Goal: Check status: Check status

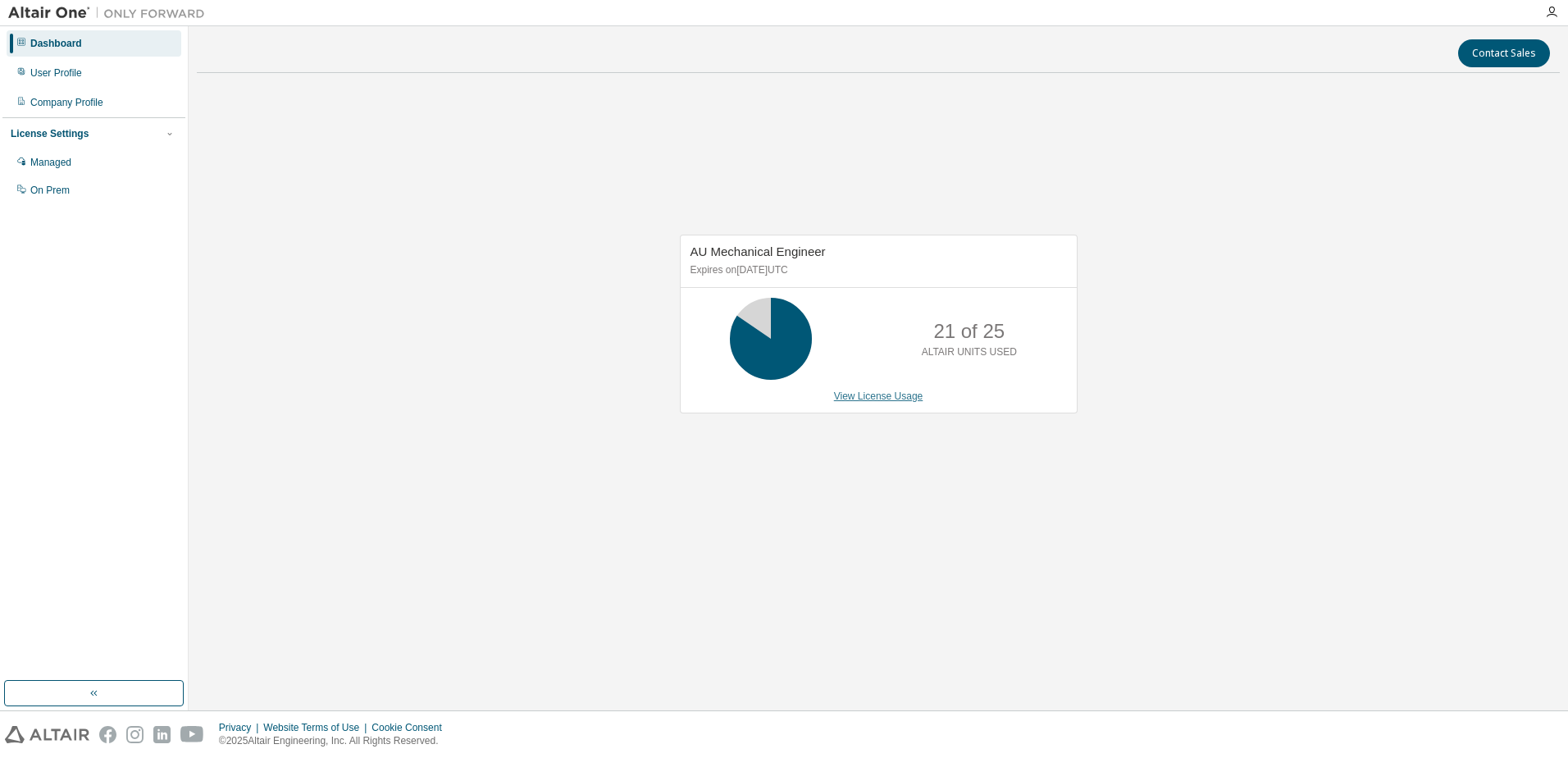
click at [868, 401] on link "View License Usage" at bounding box center [879, 396] width 89 height 12
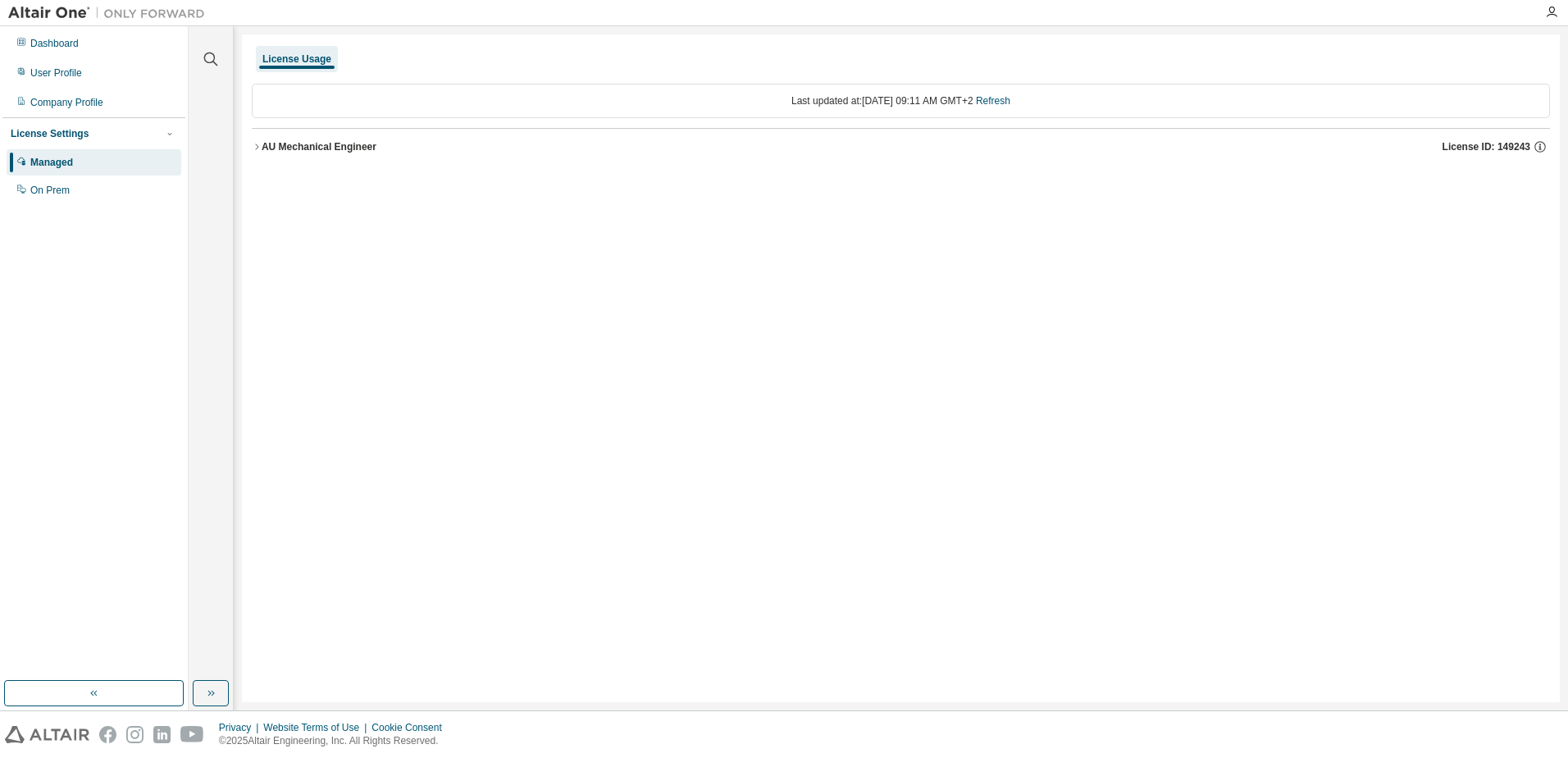
click at [258, 146] on icon "button" at bounding box center [257, 147] width 10 height 10
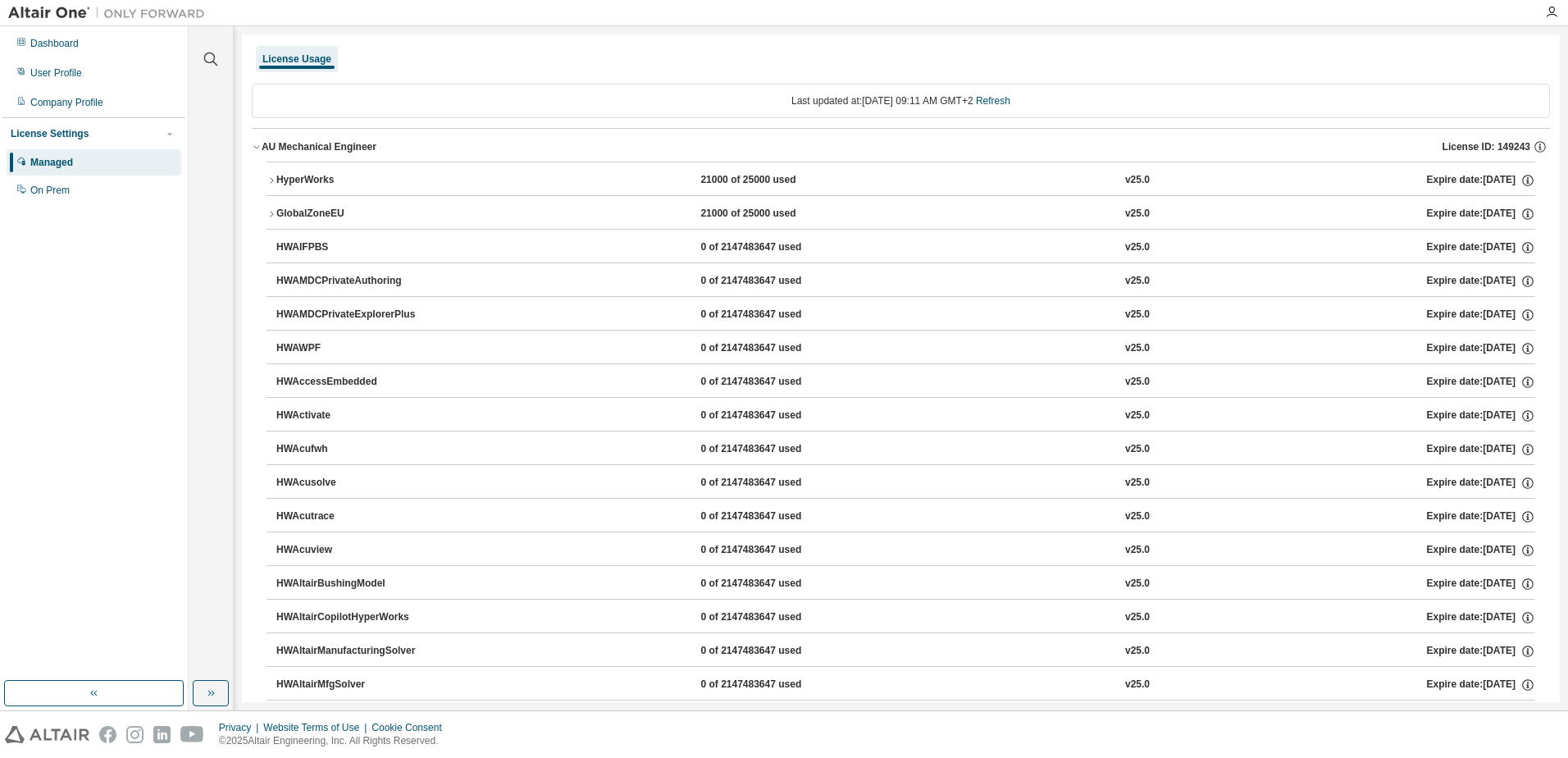
click at [270, 180] on icon "button" at bounding box center [272, 181] width 10 height 10
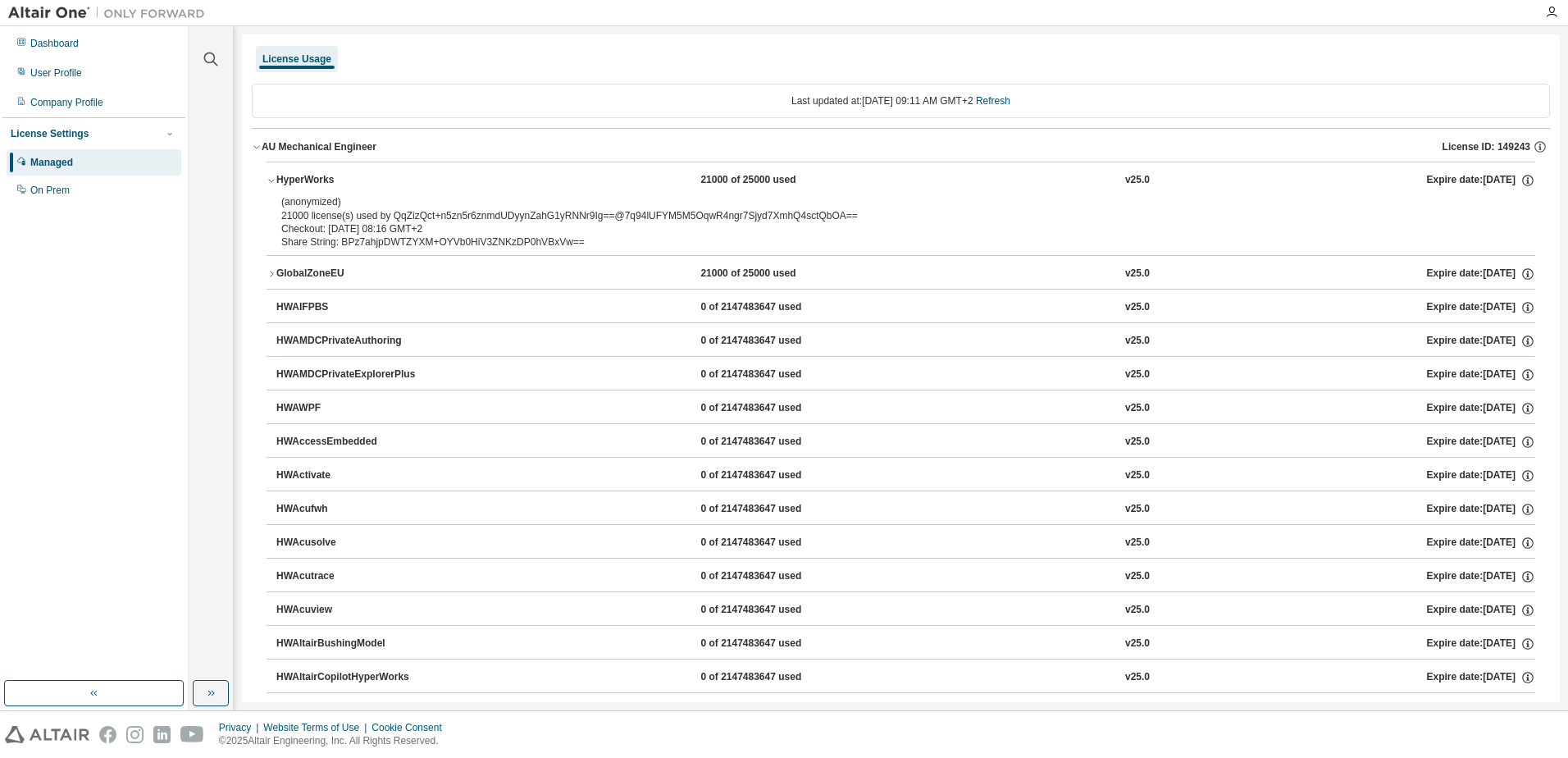
click at [705, 61] on div "License Usage" at bounding box center [900, 59] width 1298 height 29
click at [273, 278] on icon "button" at bounding box center [272, 274] width 10 height 10
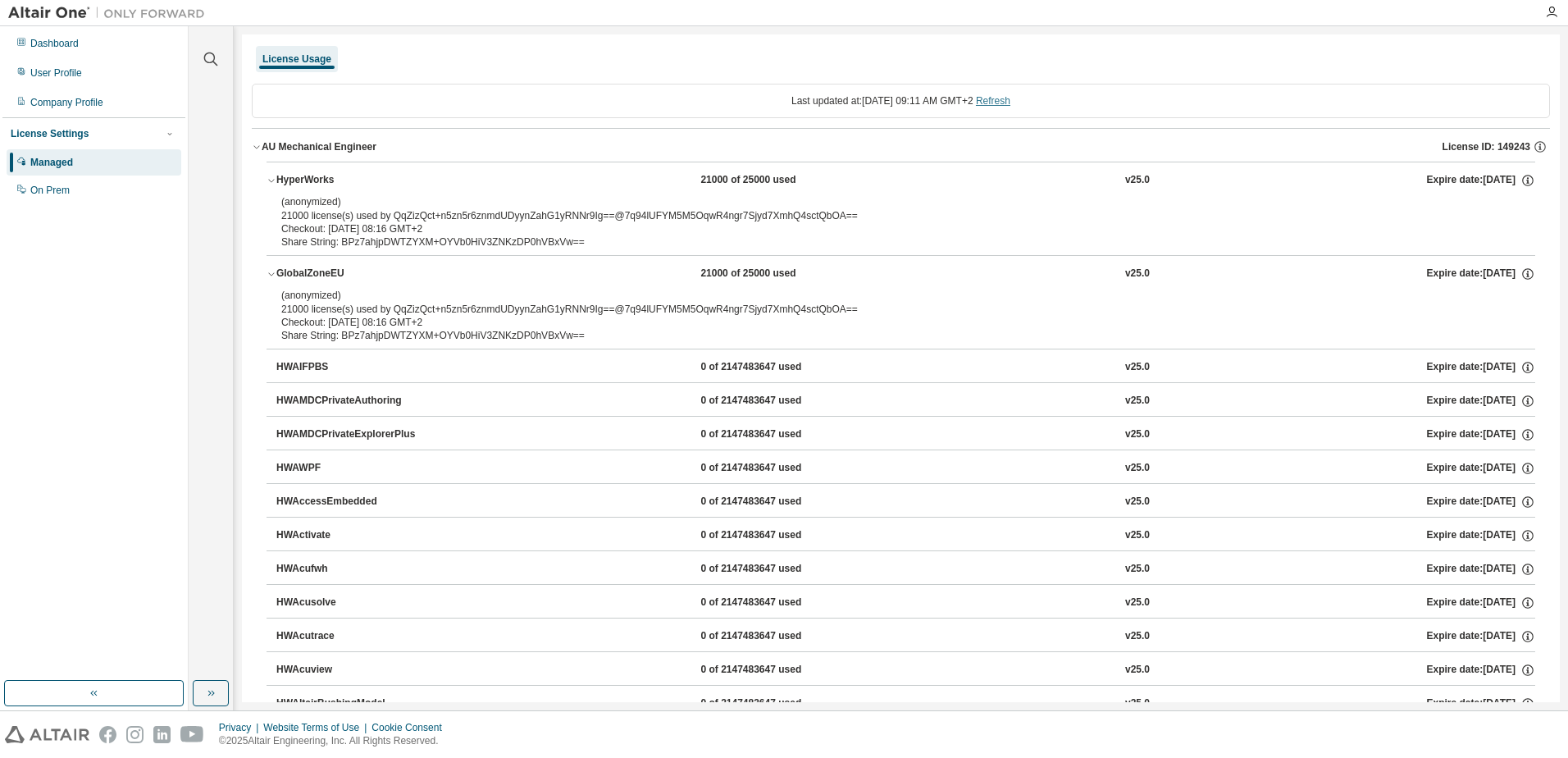
click at [1010, 107] on link "Refresh" at bounding box center [993, 101] width 34 height 12
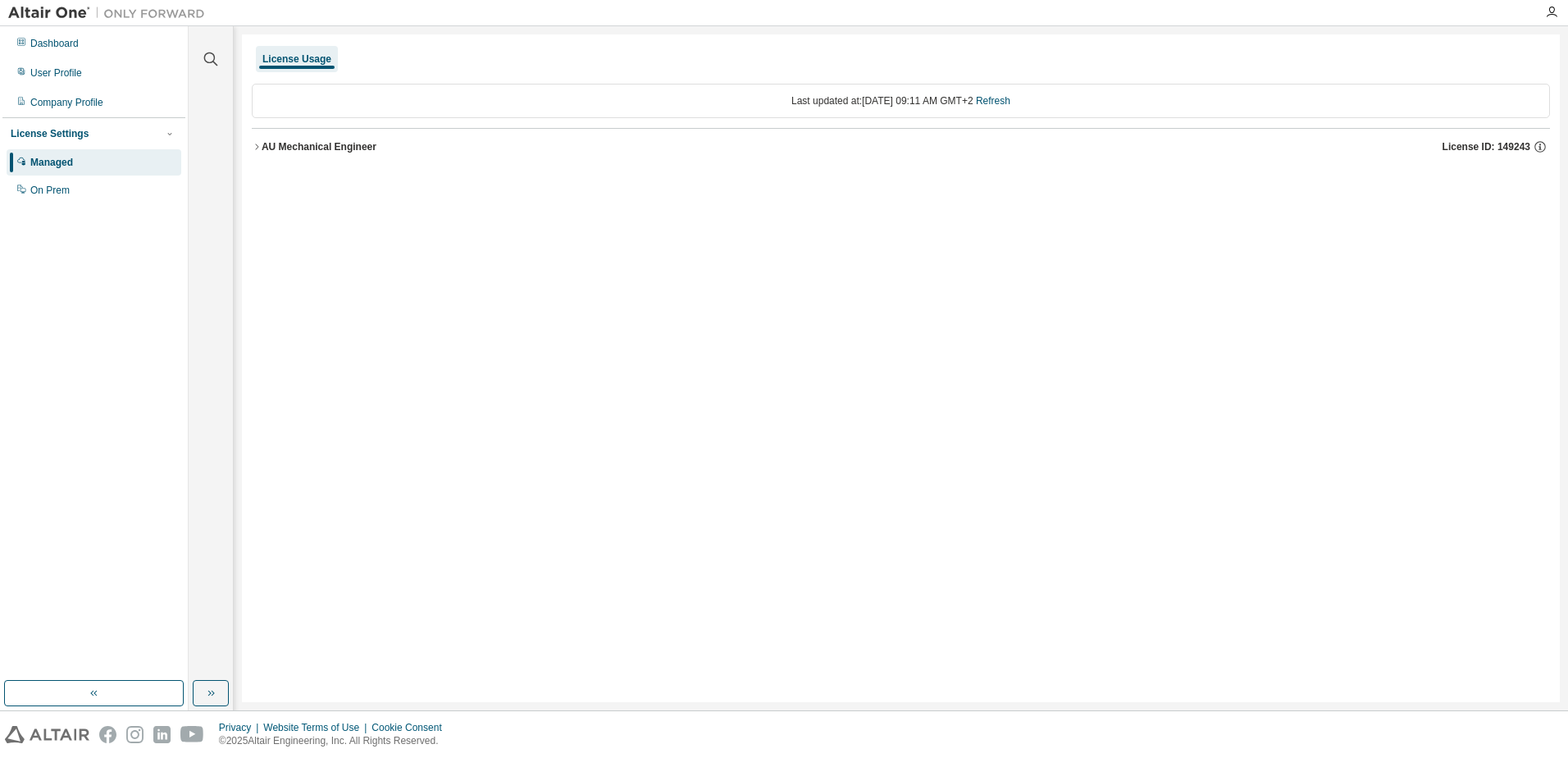
click at [252, 151] on button "AU Mechanical Engineer License ID: 149243" at bounding box center [900, 146] width 1298 height 36
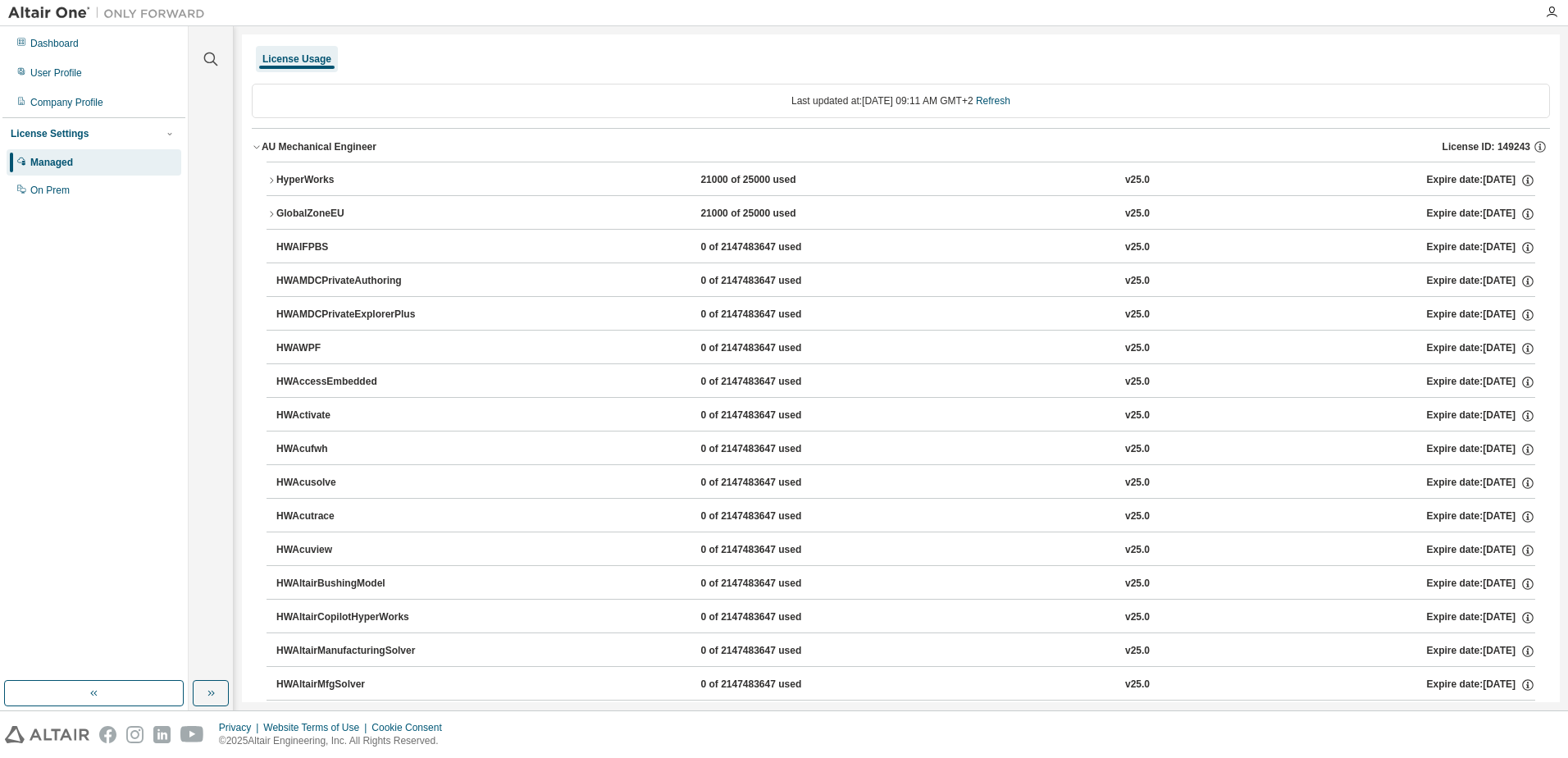
click at [273, 178] on icon "button" at bounding box center [272, 181] width 10 height 10
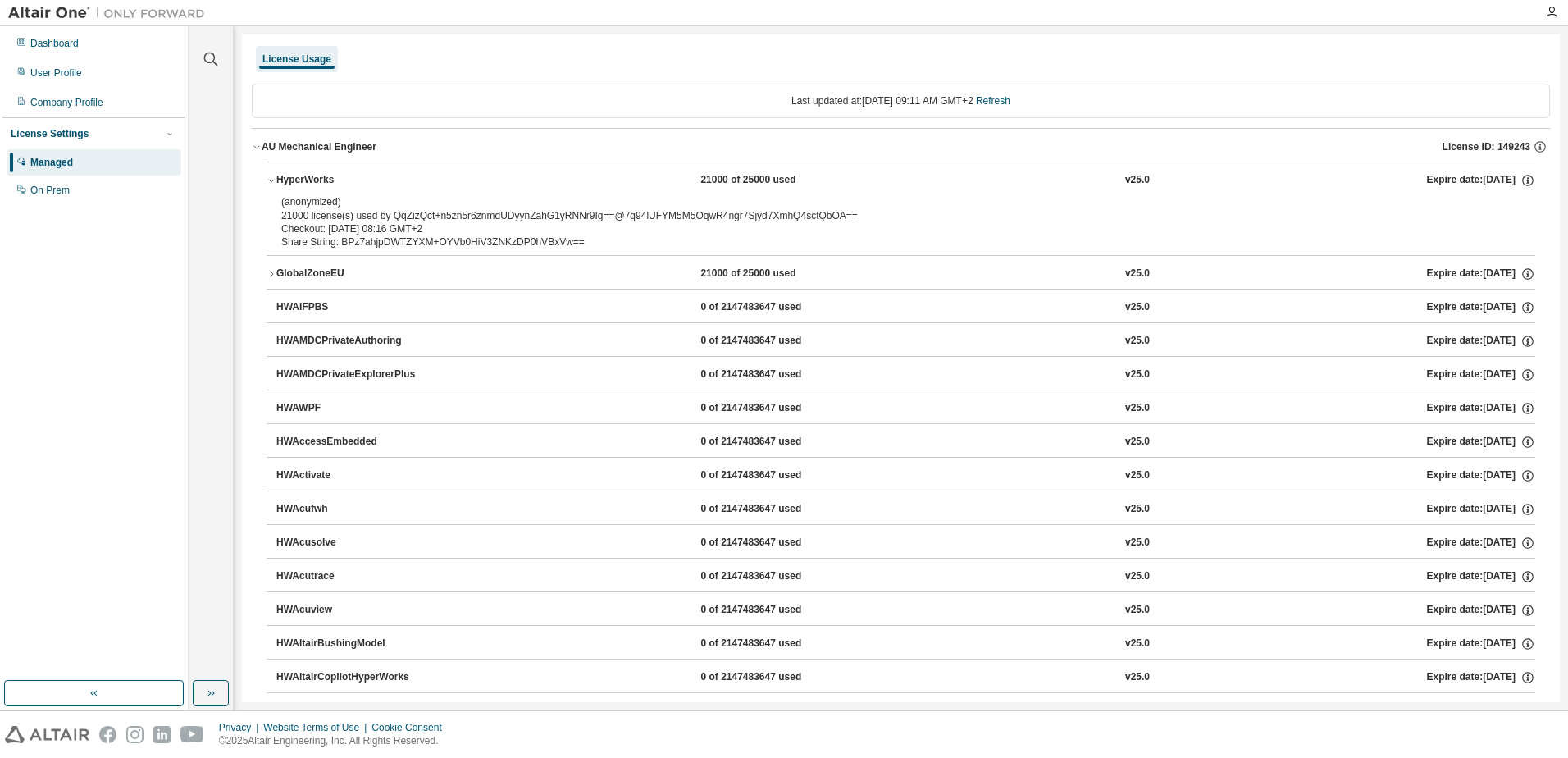
click at [271, 268] on button "GlobalZoneEU 21000 of 25000 used v25.0 Expire date: 2026-09-01" at bounding box center [901, 273] width 1269 height 36
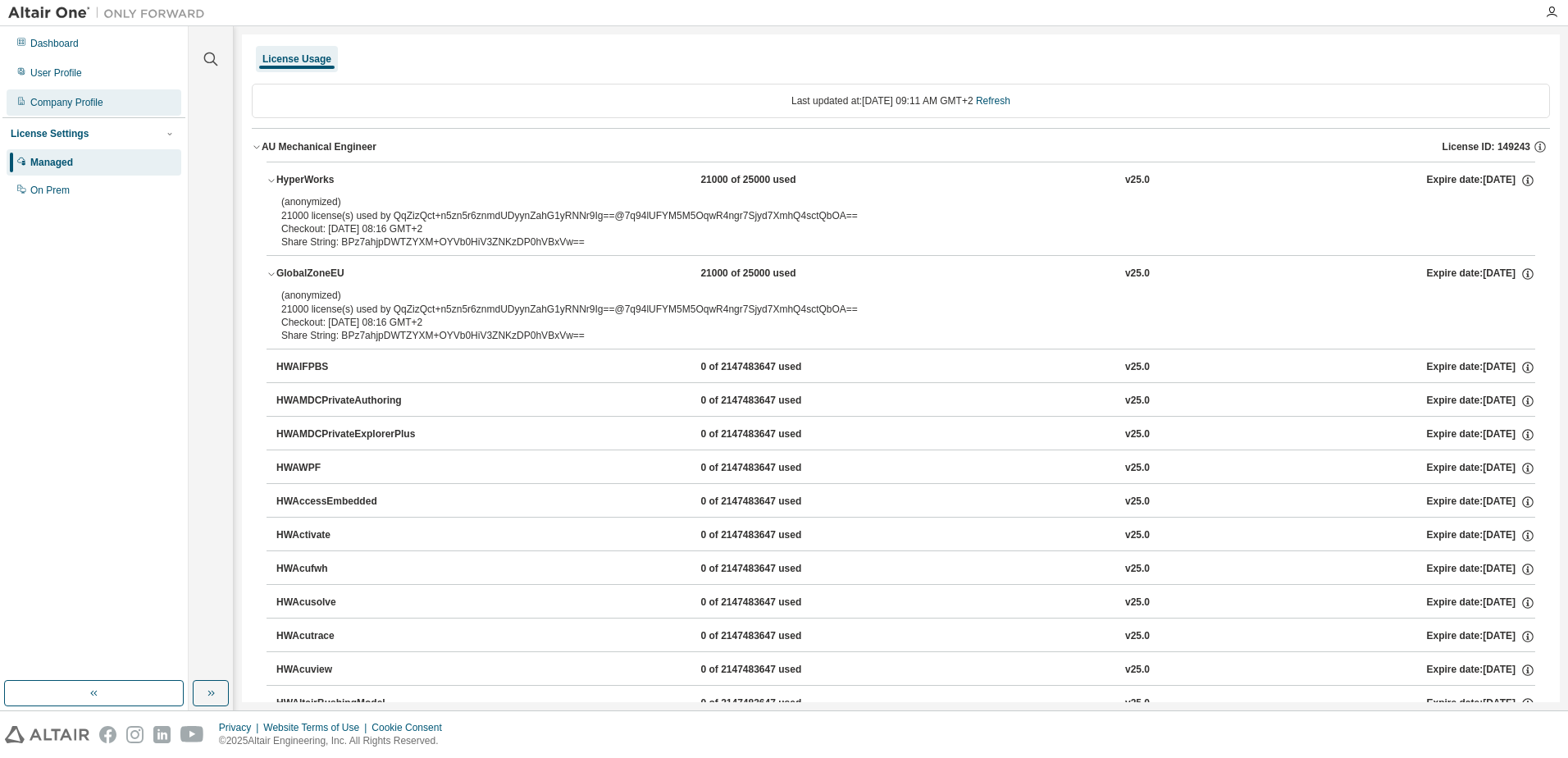
click at [56, 111] on div "Company Profile" at bounding box center [94, 102] width 175 height 26
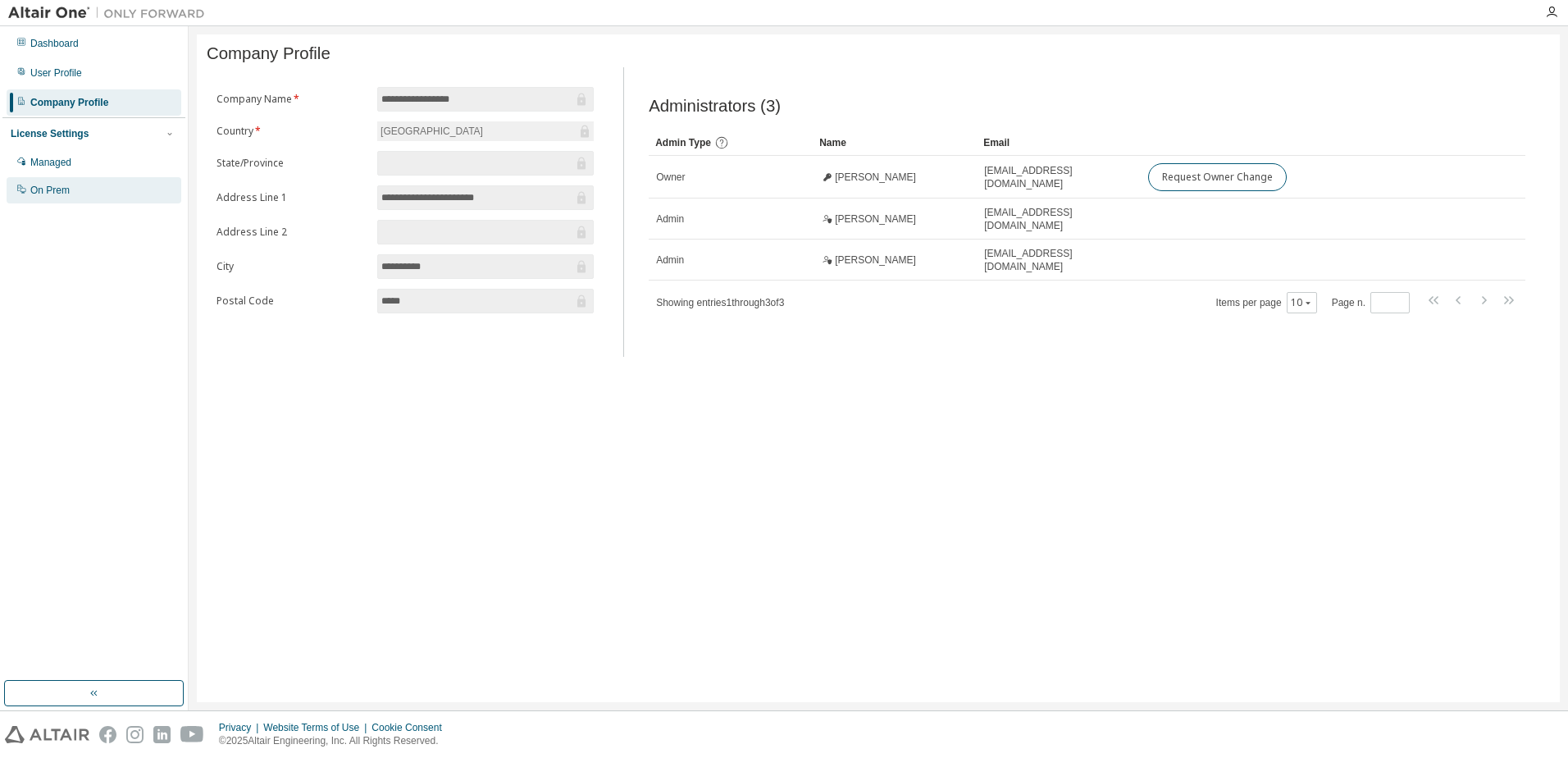
click at [79, 192] on div "On Prem" at bounding box center [94, 190] width 175 height 26
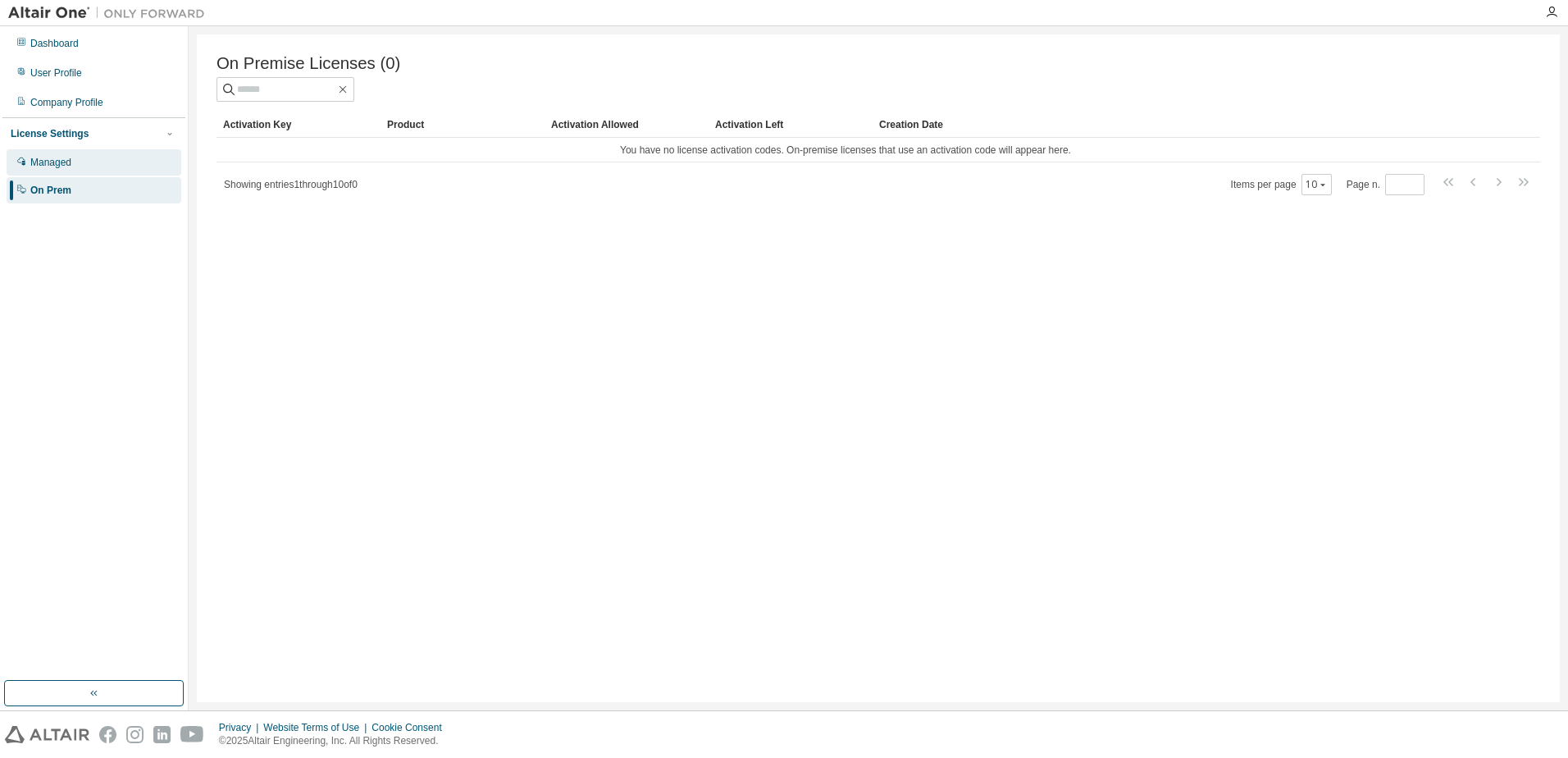
click at [72, 175] on div "Managed" at bounding box center [94, 162] width 175 height 26
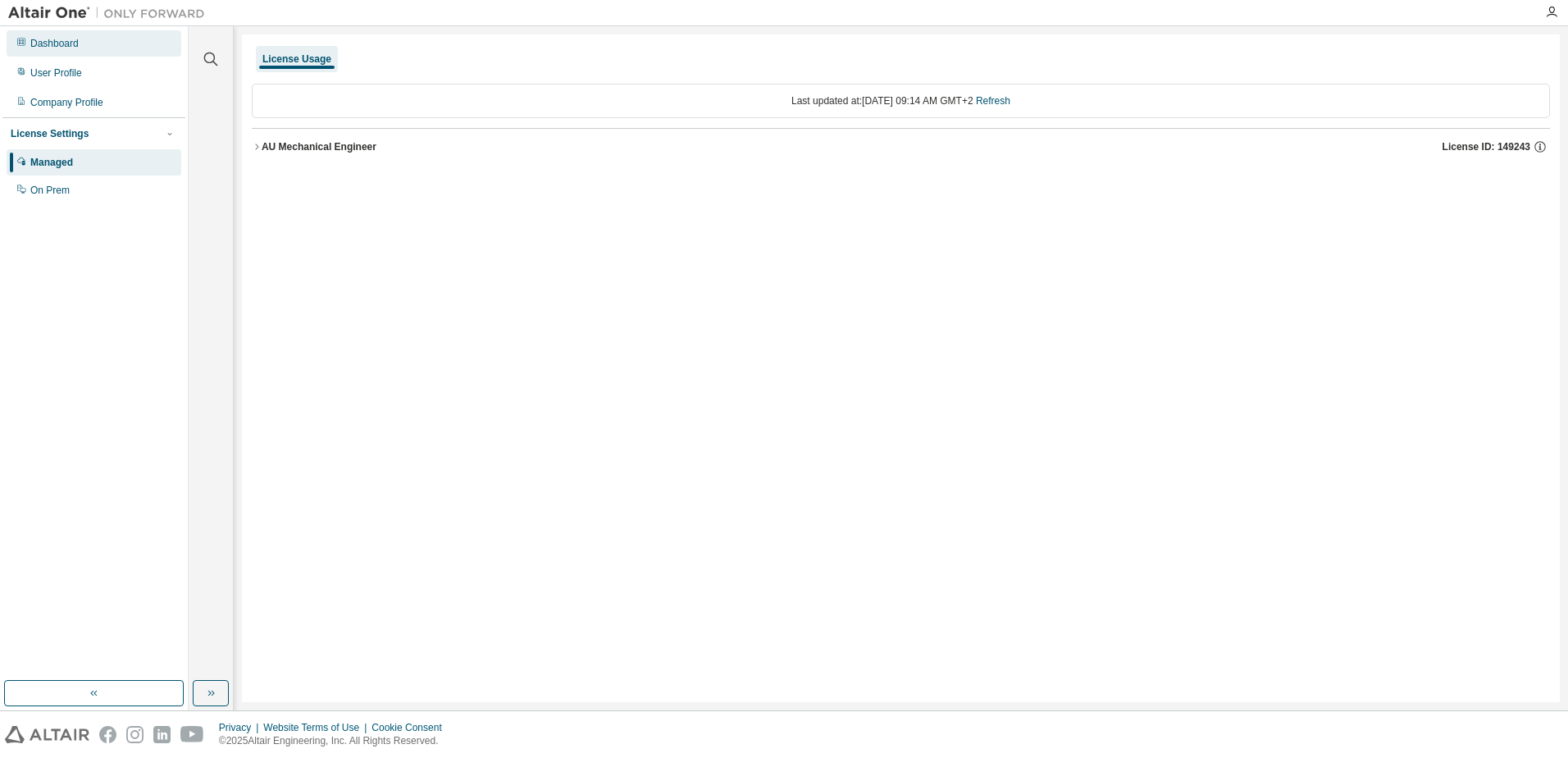
click at [112, 38] on div "Dashboard" at bounding box center [94, 43] width 175 height 26
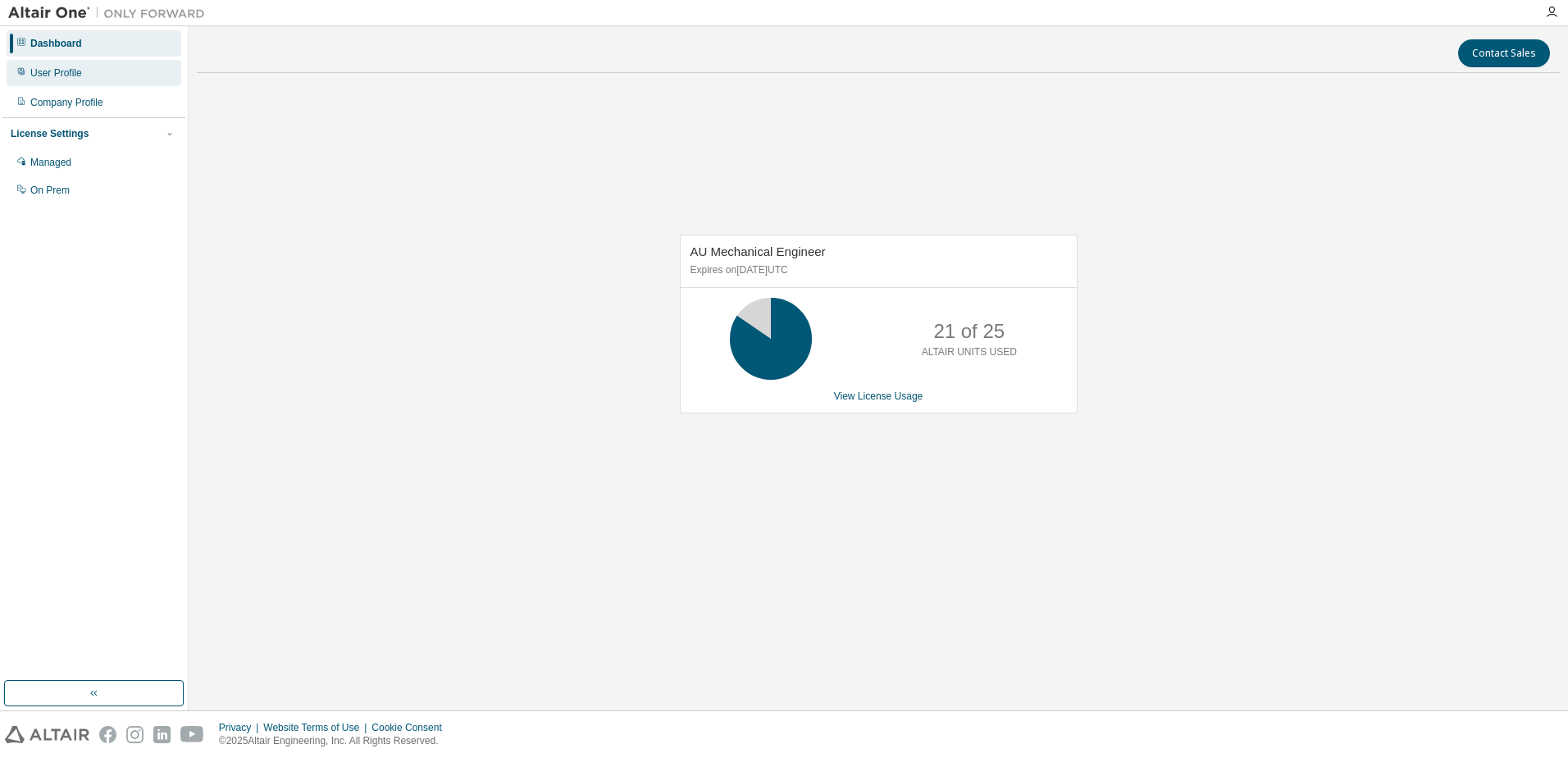
click at [82, 67] on div "User Profile" at bounding box center [94, 72] width 175 height 26
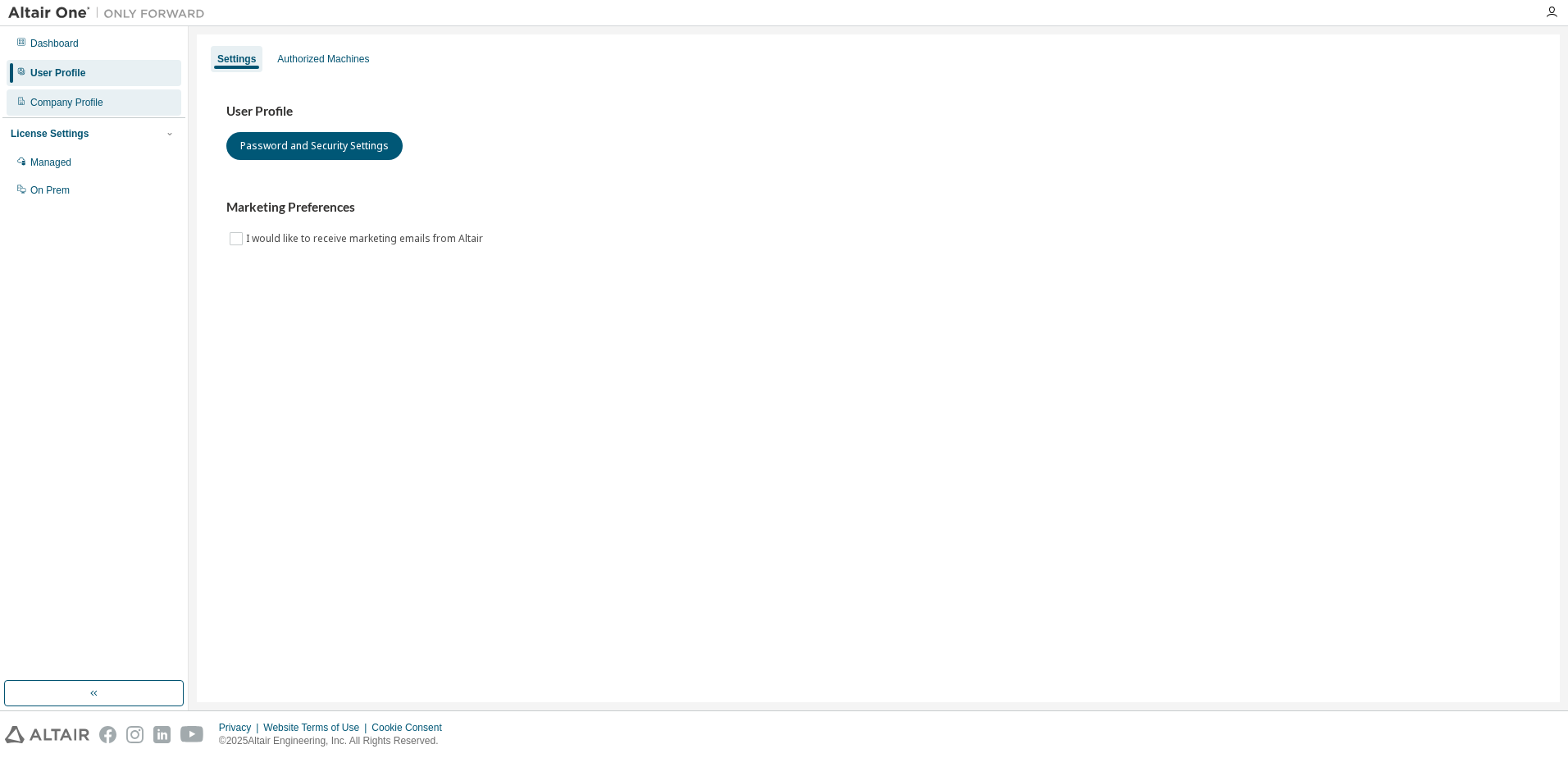
click at [104, 95] on div "Company Profile" at bounding box center [94, 102] width 175 height 26
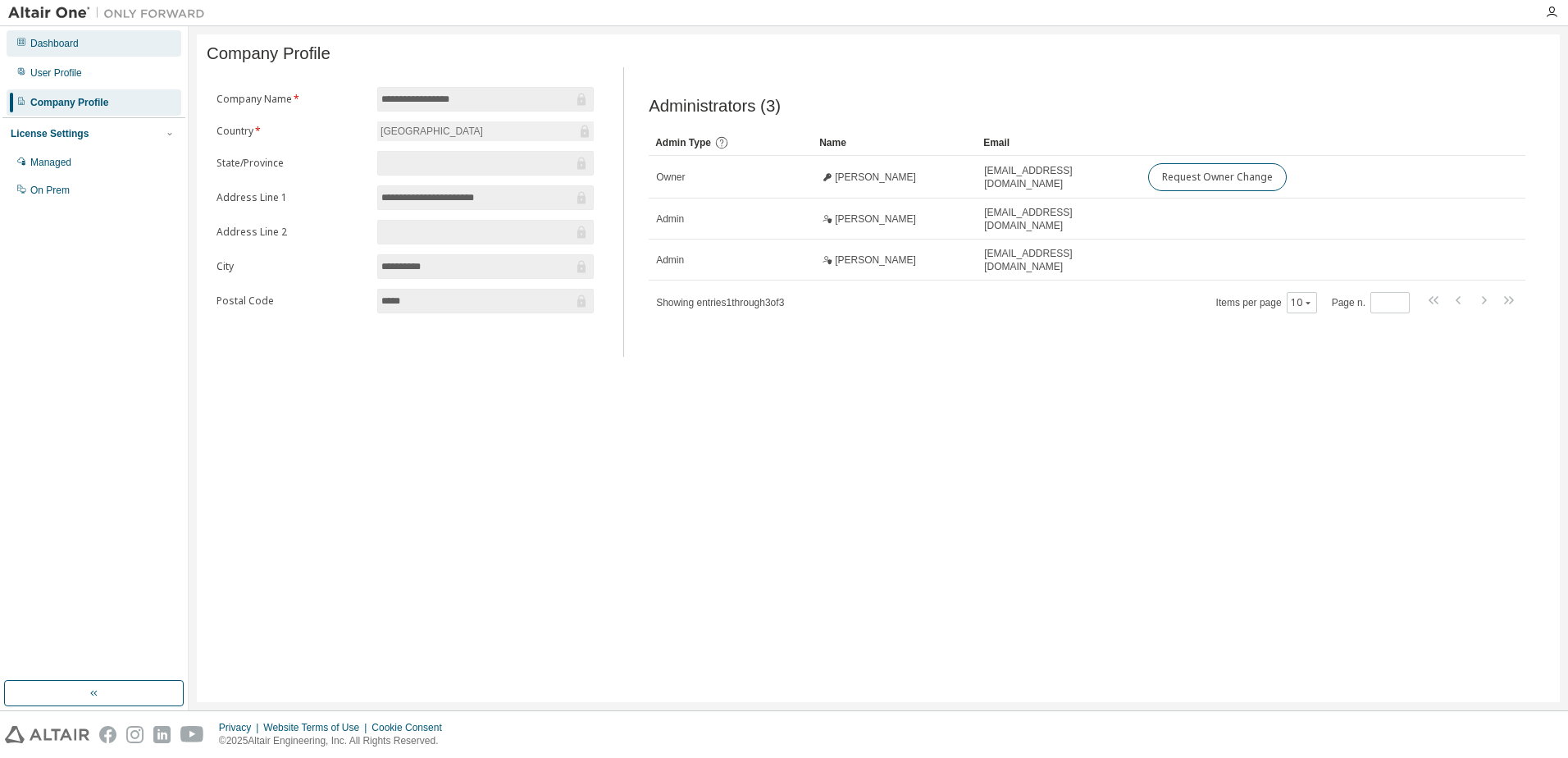
click at [76, 47] on div "Dashboard" at bounding box center [55, 44] width 49 height 13
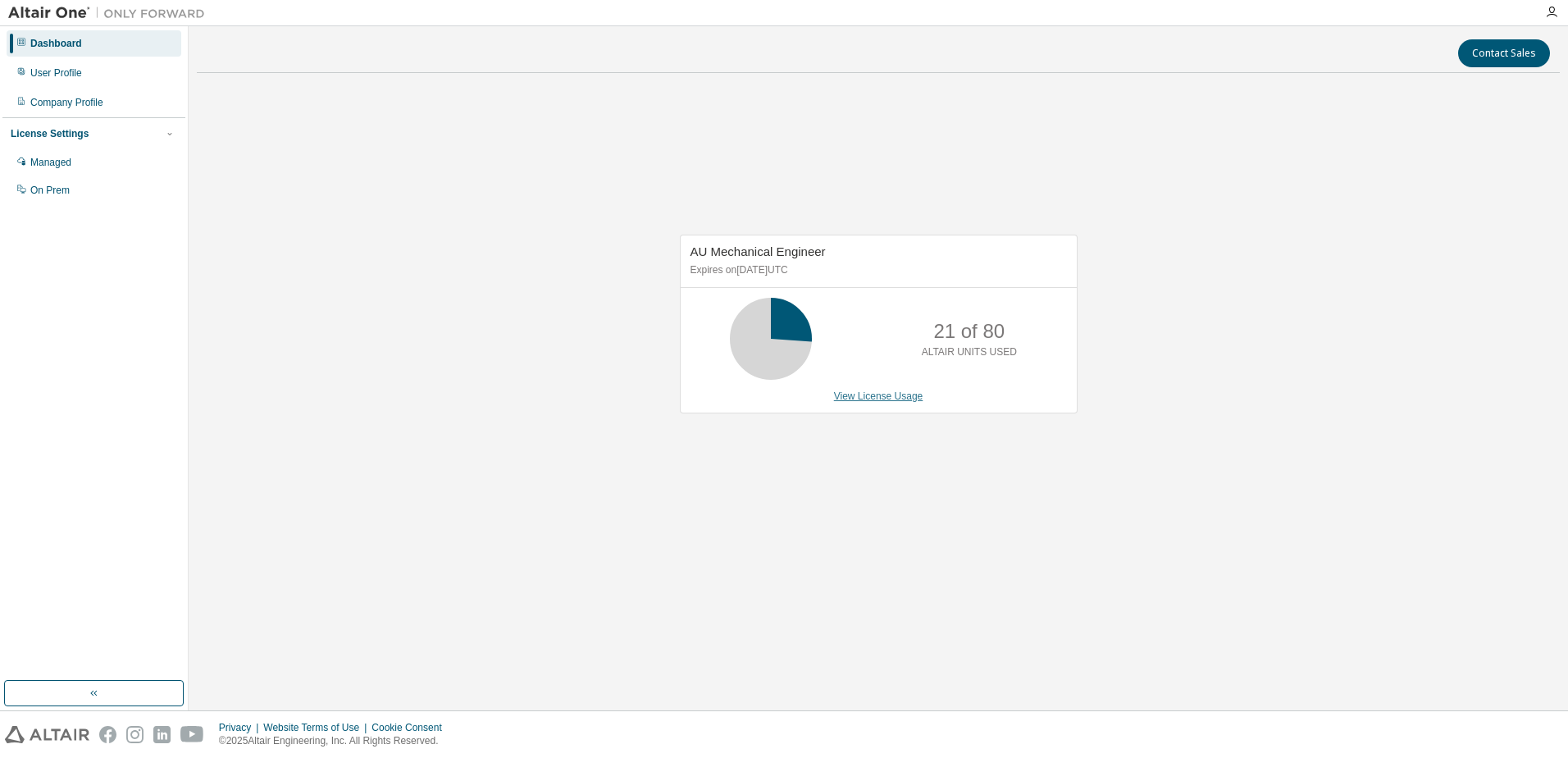
click at [888, 397] on link "View License Usage" at bounding box center [879, 396] width 89 height 12
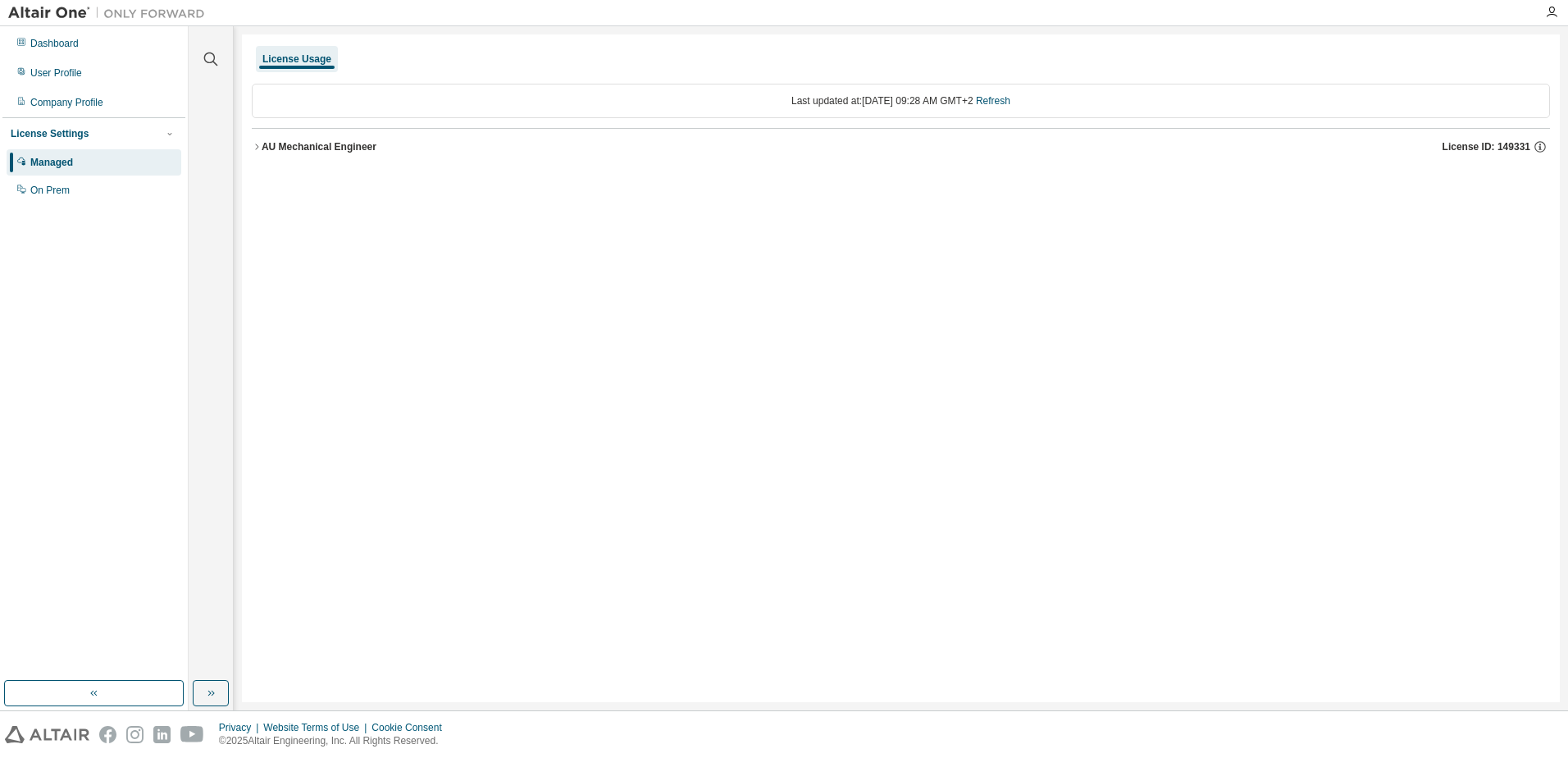
click at [257, 146] on icon "button" at bounding box center [257, 146] width 3 height 6
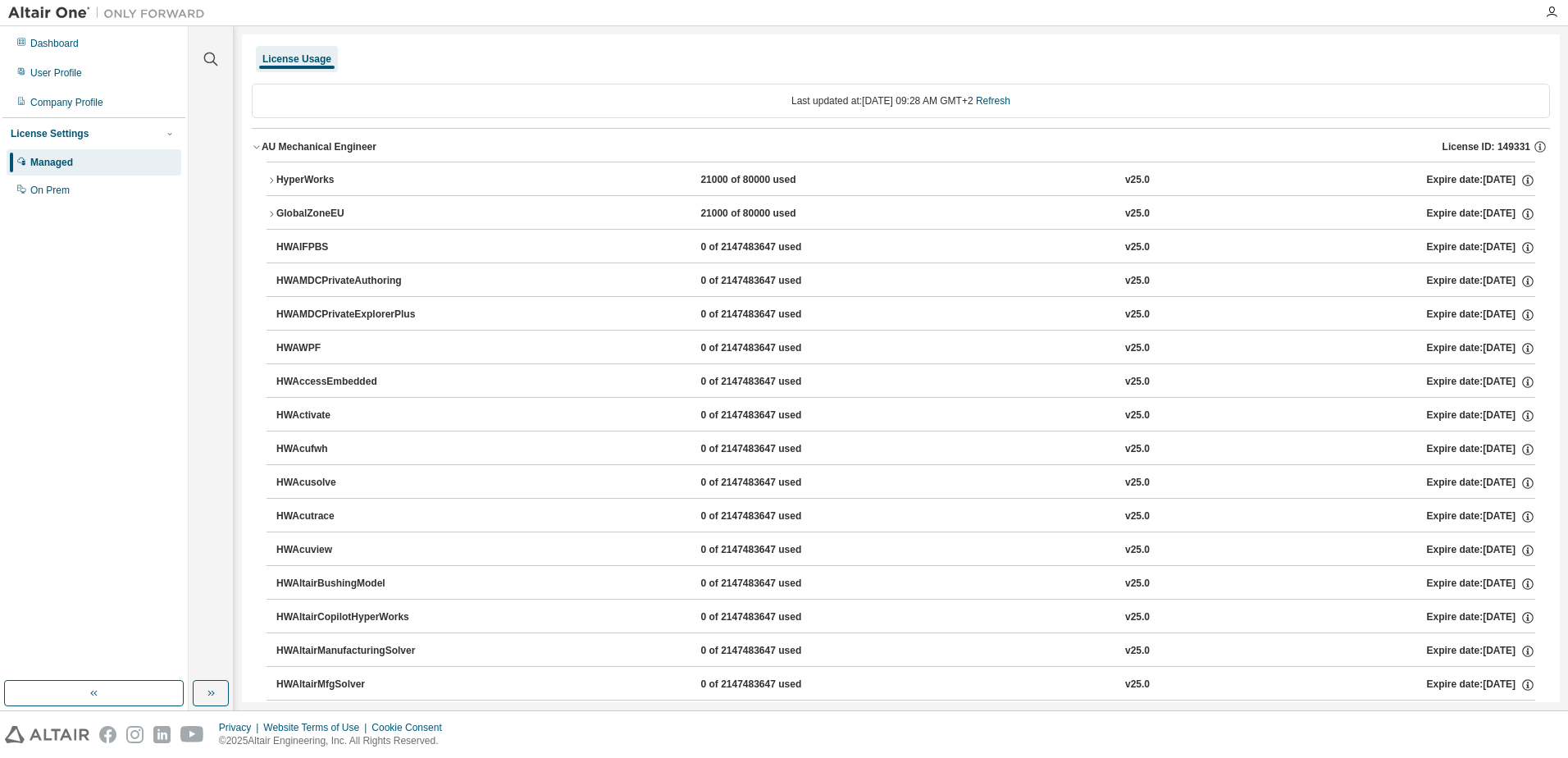
click at [273, 178] on icon "button" at bounding box center [272, 181] width 10 height 10
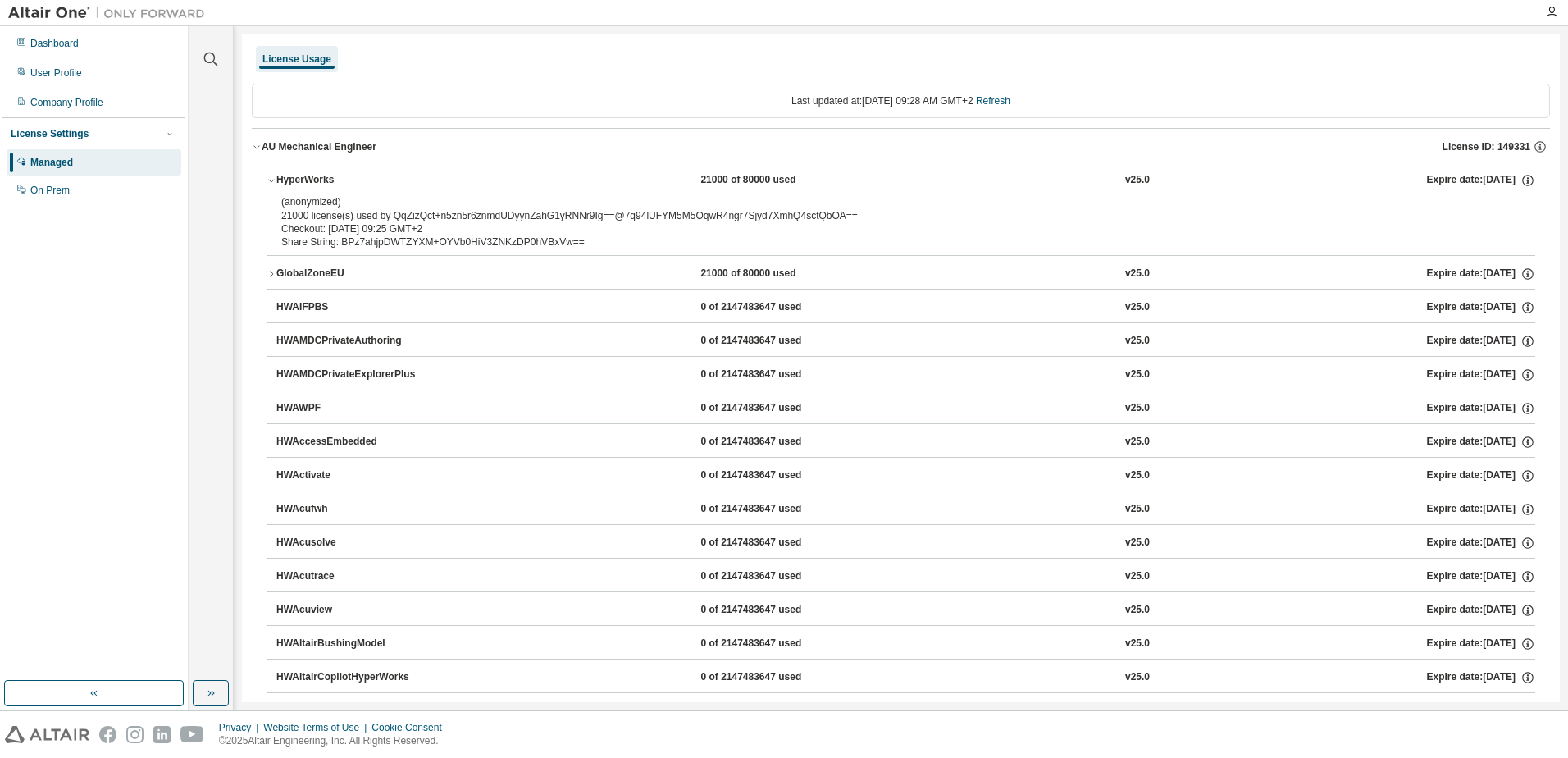
click at [271, 273] on icon "button" at bounding box center [272, 274] width 10 height 10
